Goal: Transaction & Acquisition: Purchase product/service

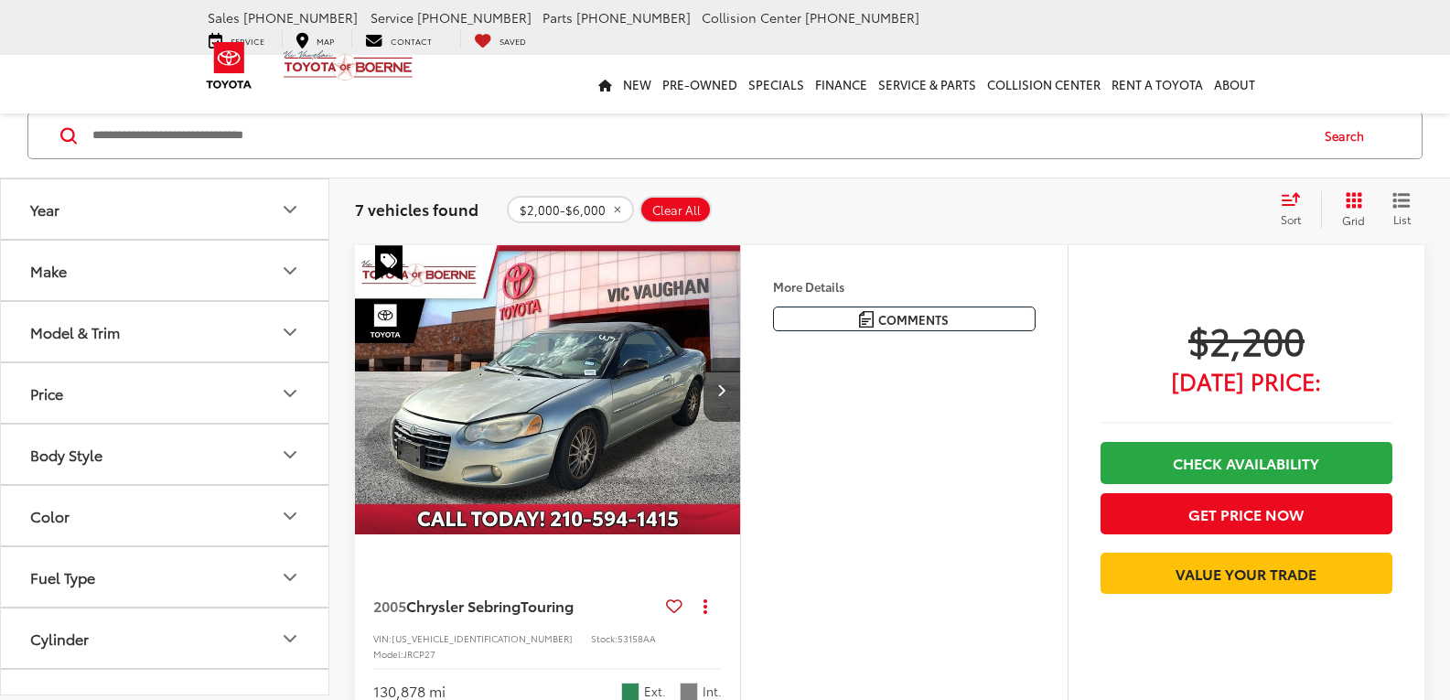
click at [656, 214] on span "Clear All" at bounding box center [676, 210] width 48 height 15
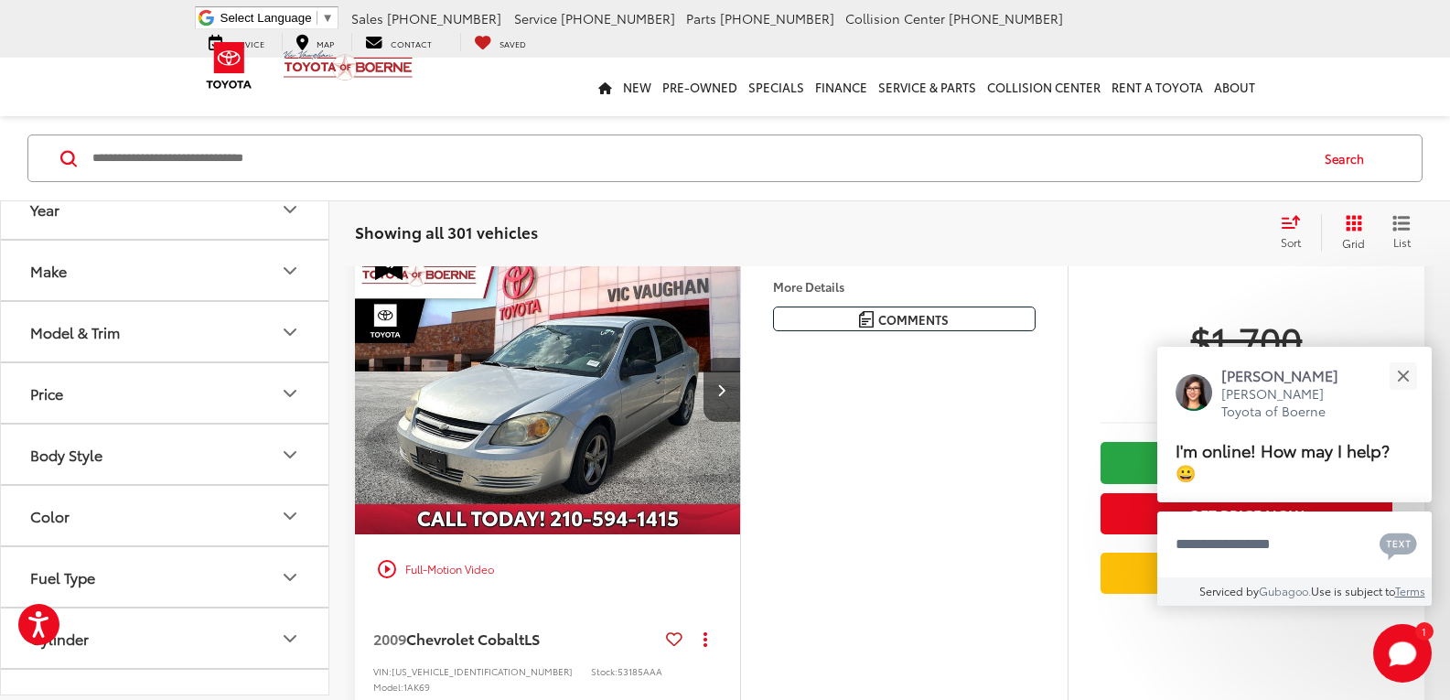
click at [177, 152] on input "Search by Make, Model, or Keyword" at bounding box center [699, 158] width 1216 height 44
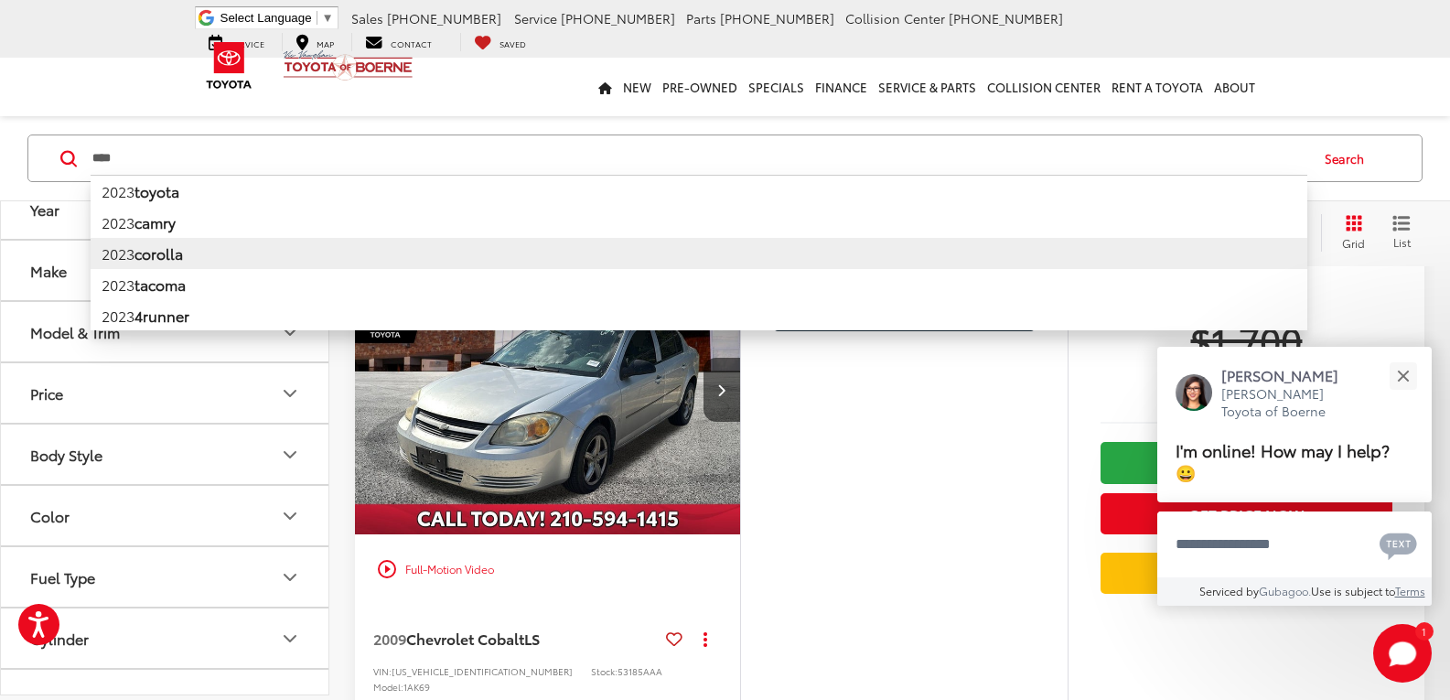
click at [247, 245] on li "2023 corolla" at bounding box center [699, 253] width 1216 height 31
type input "**********"
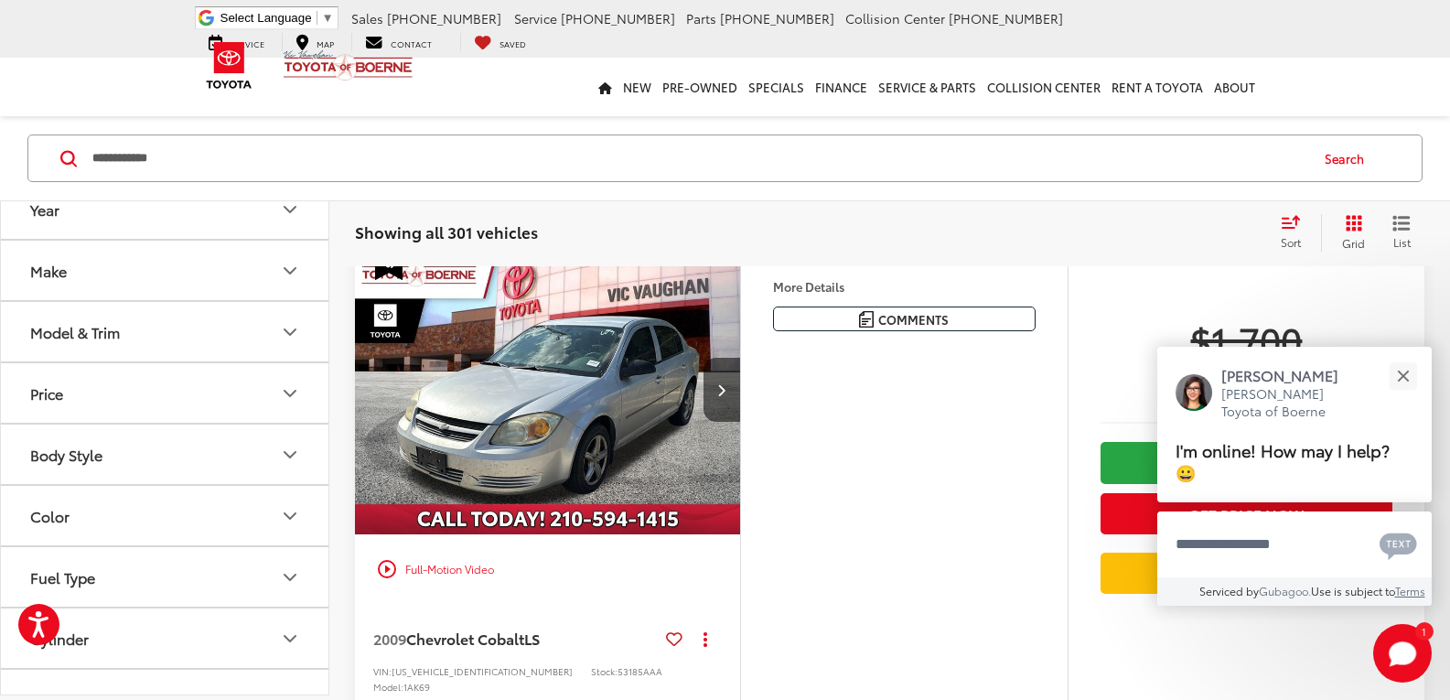
scroll to position [75, 0]
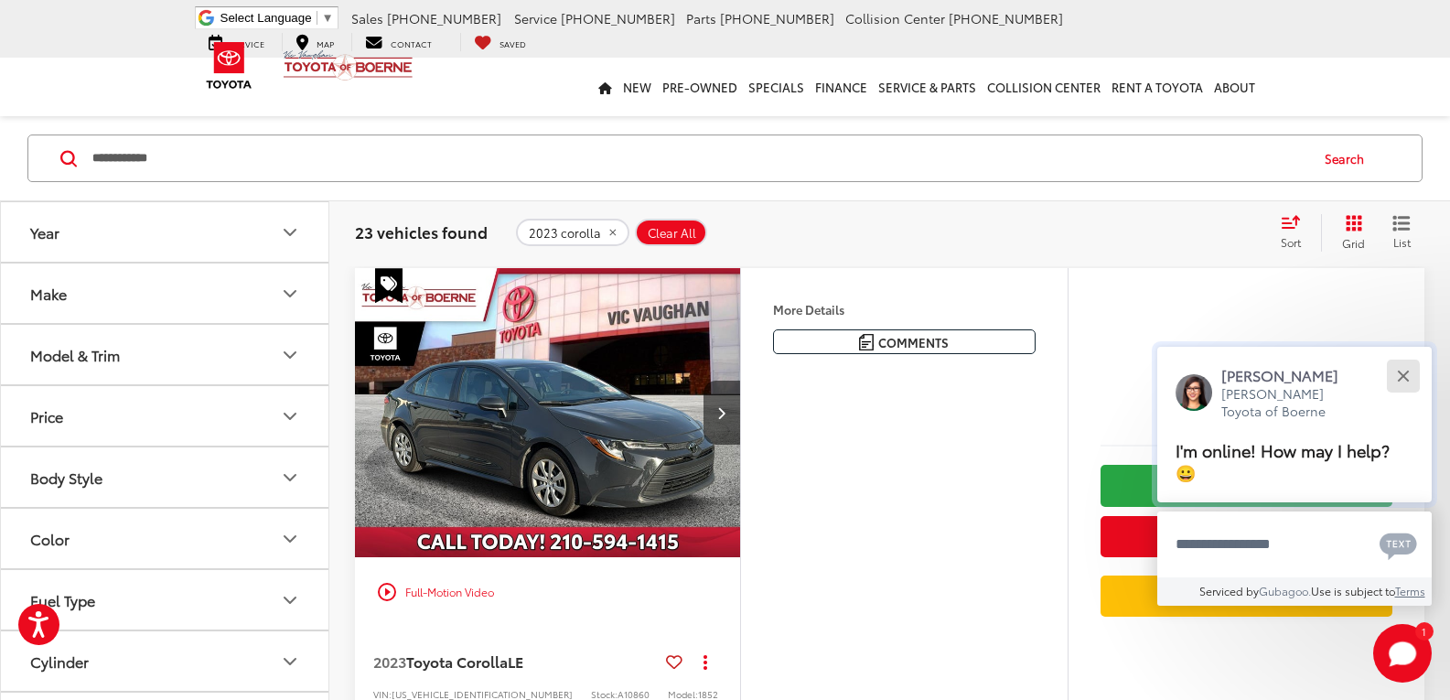
click at [1387, 369] on button "Close" at bounding box center [1402, 375] width 39 height 39
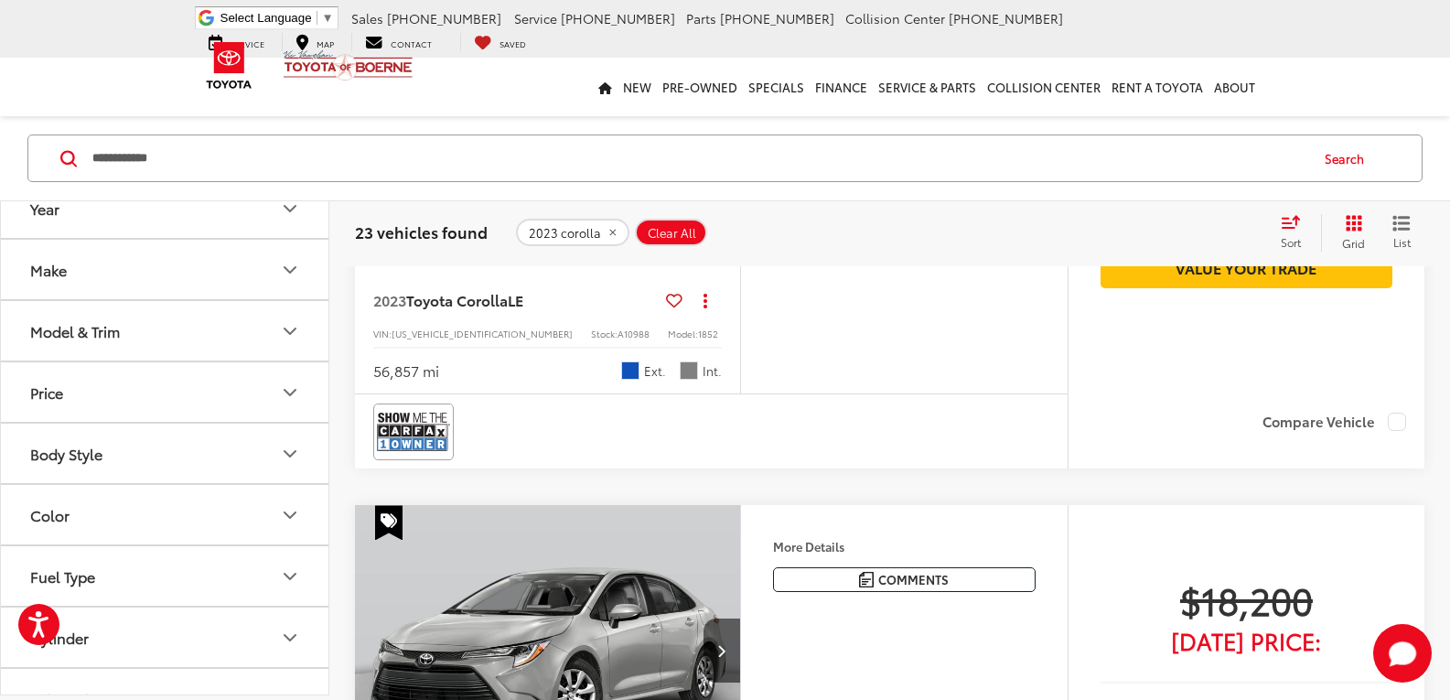
scroll to position [990, 0]
